Goal: Task Accomplishment & Management: Manage account settings

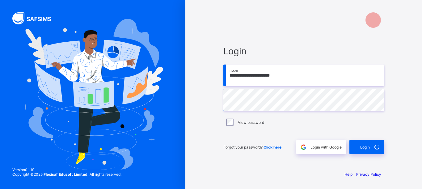
click at [390, 121] on div "**********" at bounding box center [303, 94] width 185 height 189
